Goal: Transaction & Acquisition: Purchase product/service

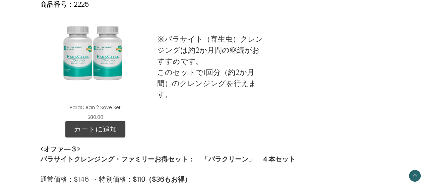
scroll to position [470, 0]
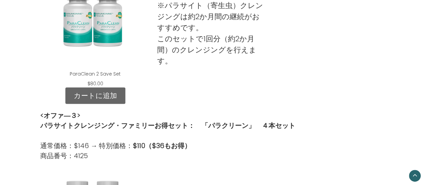
click at [110, 96] on link "カートに追加" at bounding box center [95, 95] width 60 height 17
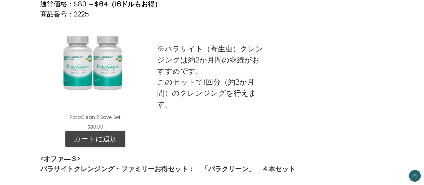
scroll to position [436, 0]
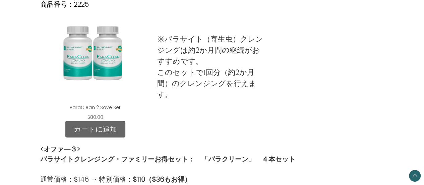
click at [89, 129] on link "カートに追加" at bounding box center [95, 129] width 60 height 17
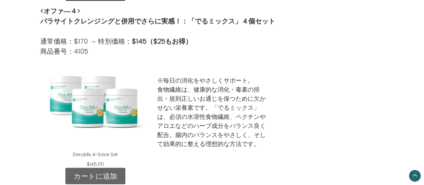
scroll to position [771, 0]
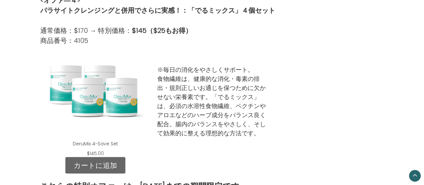
click at [99, 161] on link "カートに追加" at bounding box center [95, 165] width 60 height 17
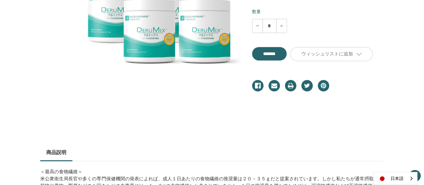
scroll to position [168, 0]
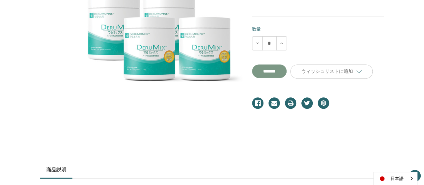
click at [287, 73] on input "**********" at bounding box center [269, 70] width 35 height 13
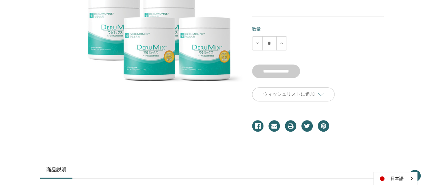
type input "*******"
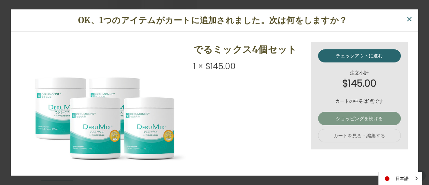
click at [340, 117] on link "ショッピングを続ける" at bounding box center [359, 118] width 83 height 13
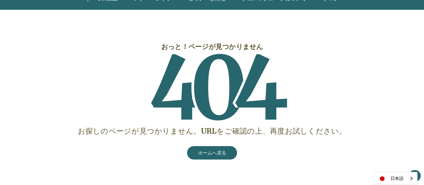
scroll to position [101, 0]
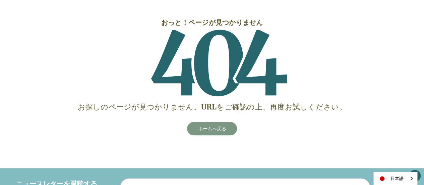
click at [229, 128] on link "ホームへ戻る" at bounding box center [212, 128] width 50 height 13
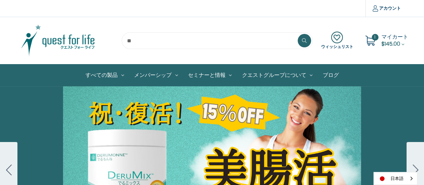
click at [388, 41] on span "$145.00" at bounding box center [391, 44] width 19 height 8
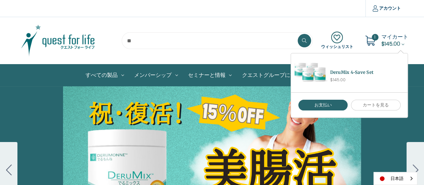
click at [262, 20] on section "ウィッシュリスト 1 マイカート $145.00" at bounding box center [212, 40] width 424 height 47
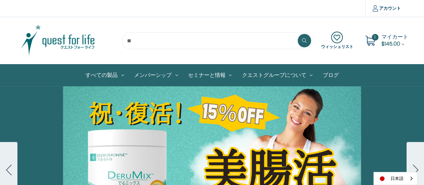
click at [76, 39] on img at bounding box center [58, 41] width 84 height 34
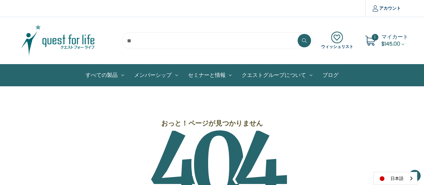
scroll to position [101, 0]
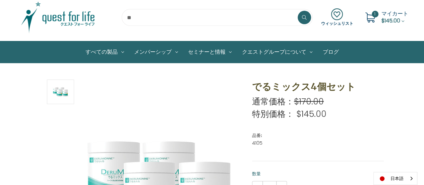
scroll to position [34, 0]
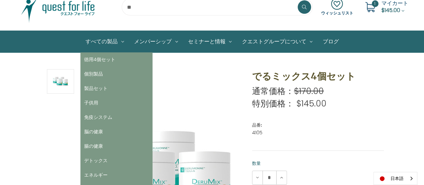
click at [99, 42] on link "すべての製品" at bounding box center [104, 41] width 49 height 21
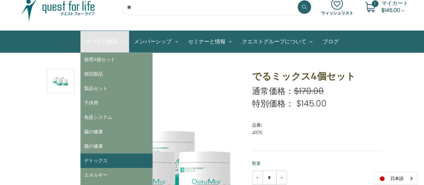
click at [98, 158] on link "デトックス" at bounding box center [116, 160] width 72 height 14
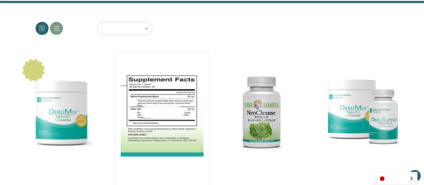
scroll to position [132, 0]
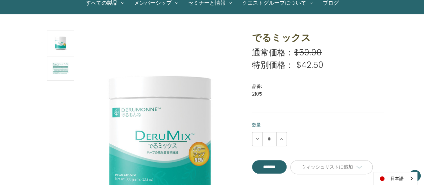
scroll to position [34, 0]
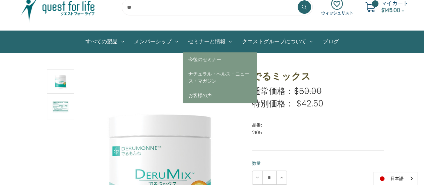
click at [223, 40] on link "セミナーと情報" at bounding box center [210, 41] width 54 height 21
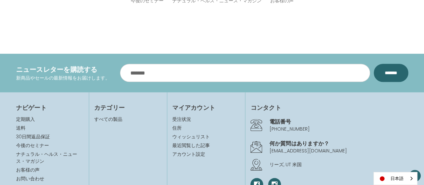
scroll to position [134, 0]
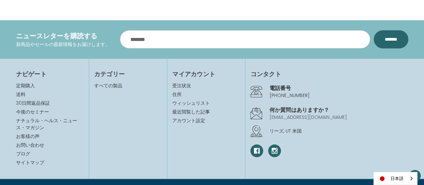
click at [293, 114] on link "[EMAIL_ADDRESS][DOMAIN_NAME]" at bounding box center [307, 117] width 77 height 7
